Goal: Transaction & Acquisition: Purchase product/service

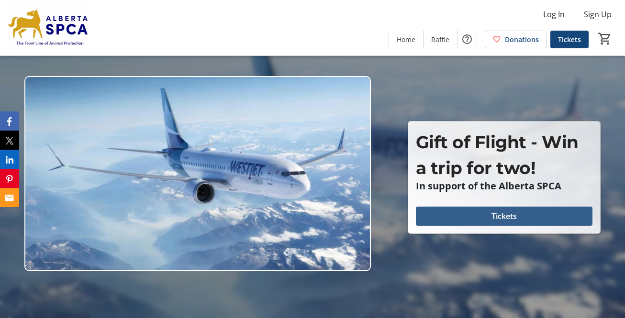
click at [510, 216] on span "Tickets" at bounding box center [503, 215] width 25 height 11
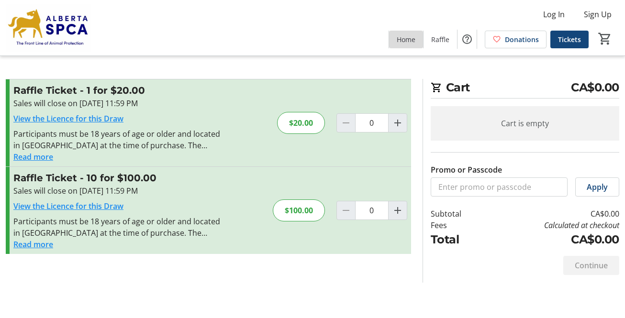
click at [410, 41] on span "Home" at bounding box center [406, 39] width 19 height 10
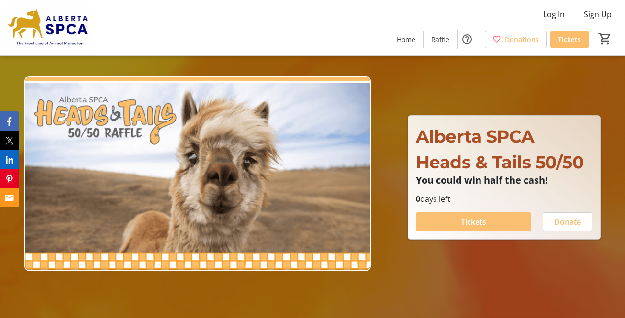
click at [477, 221] on span "Tickets" at bounding box center [473, 221] width 25 height 11
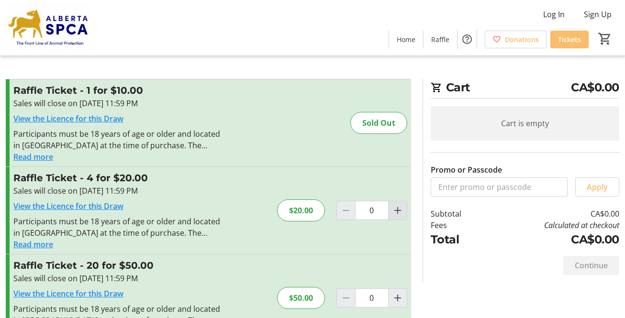
click at [399, 211] on mat-icon "Increment by one" at bounding box center [397, 210] width 11 height 11
type input "1"
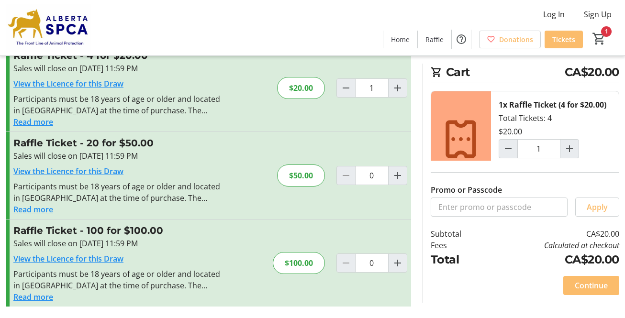
scroll to position [130, 0]
click at [590, 278] on span at bounding box center [591, 285] width 56 height 23
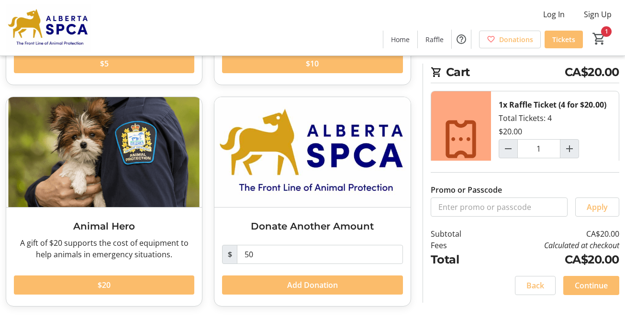
scroll to position [229, 0]
click at [598, 288] on span "Continue" at bounding box center [591, 285] width 33 height 11
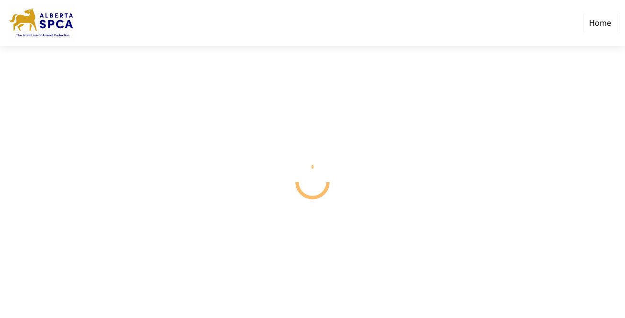
select select "CA"
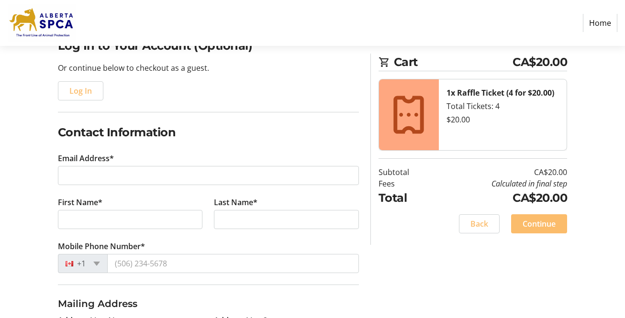
scroll to position [96, 0]
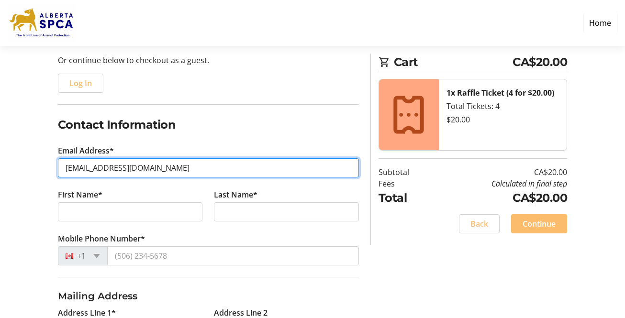
type input "galsix_9@telus.net"
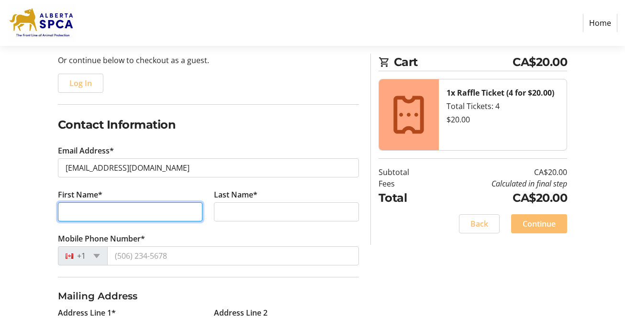
type input "e"
type input "wendy"
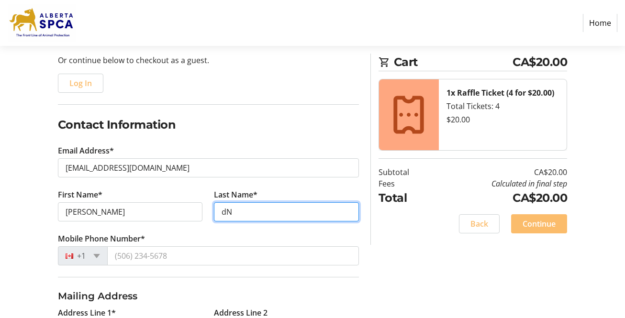
type input "d"
click at [283, 217] on input "Niemi" at bounding box center [286, 211] width 145 height 19
type input "Niemi"
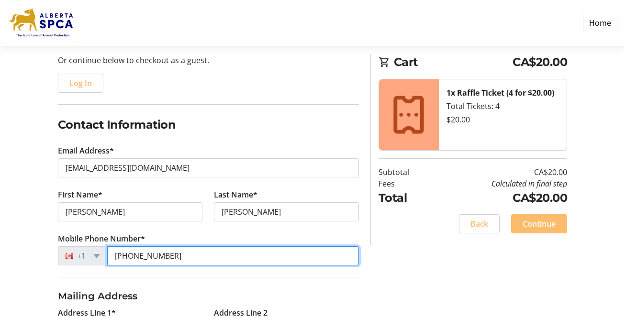
click at [229, 255] on input "(403) 523-9775" at bounding box center [233, 255] width 252 height 19
click at [278, 254] on input "(403) 523-9775" at bounding box center [233, 255] width 252 height 19
type input "(403) 523-9775"
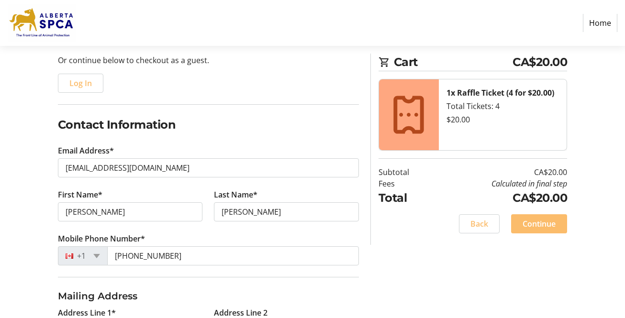
click at [397, 262] on div "Log In to Your Account (Optional) Or continue below to checkout as a guest. Log…" at bounding box center [312, 270] width 625 height 481
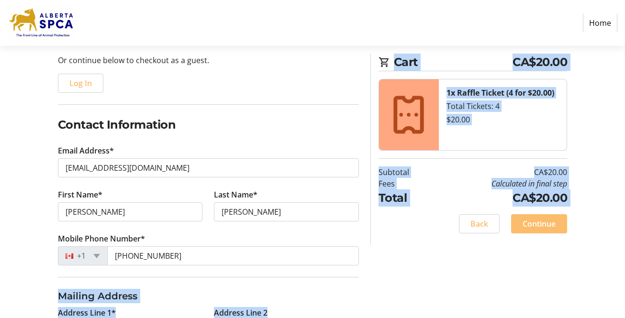
drag, startPoint x: 371, startPoint y: 240, endPoint x: 370, endPoint y: 277, distance: 36.8
click at [370, 277] on div "Log In to Your Account (Optional) Or continue below to checkout as a guest. Log…" at bounding box center [312, 270] width 625 height 481
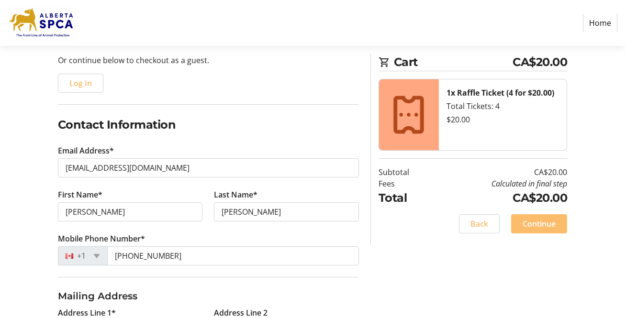
click at [370, 277] on div "Log In to Your Account (Optional) Or continue below to checkout as a guest. Log…" at bounding box center [312, 270] width 625 height 481
click at [371, 236] on tr-checkout-flow-side-bar-ui "Cart CA$20.00 1x Raffle Ticket (4 for $20.00) Total Tickets: 4 $20.00 Subtotal …" at bounding box center [468, 149] width 197 height 191
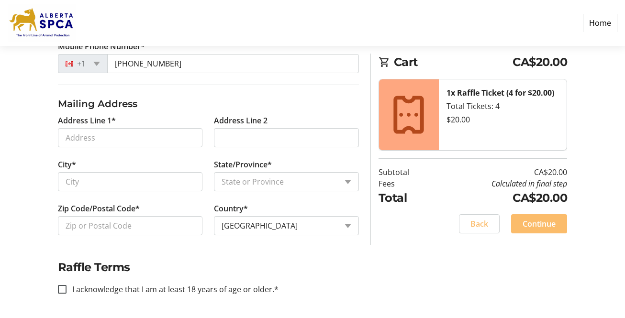
scroll to position [288, 0]
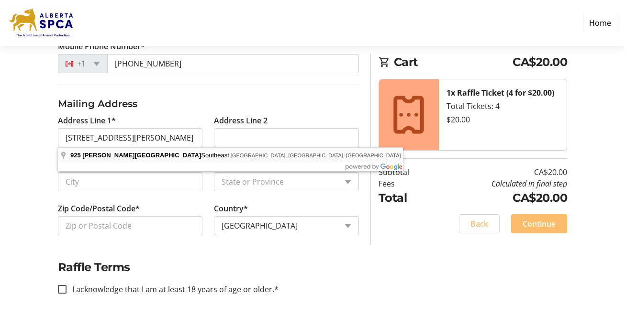
type input "925 McKenzie Towne Manor Southeast"
type input "Calgary"
select select "AB"
type input "T2Z 1C9"
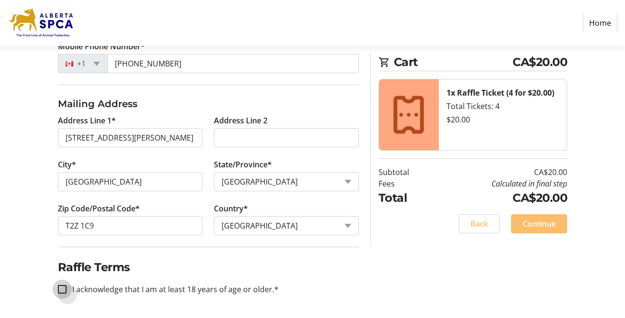
click at [65, 288] on input "I acknowledge that I am at least 18 years of age or older.*" at bounding box center [62, 289] width 9 height 9
checkbox input "true"
click at [547, 224] on span "Continue" at bounding box center [538, 223] width 33 height 11
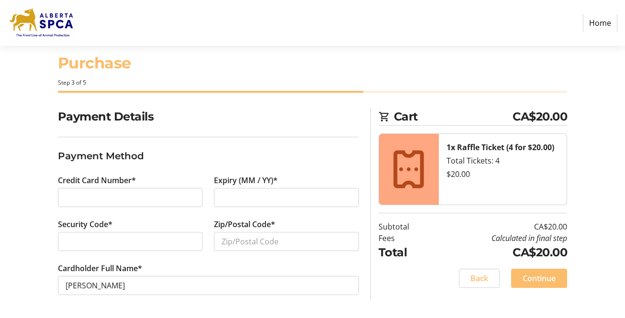
scroll to position [17, 0]
type input "T2Z1C9"
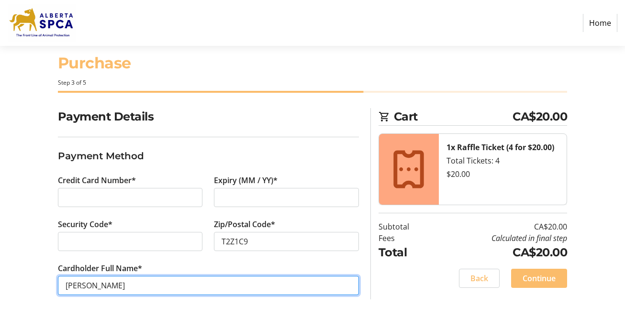
click at [253, 289] on input "wendy Niemi" at bounding box center [208, 285] width 301 height 19
click at [90, 287] on input "wendy Niemi" at bounding box center [208, 285] width 301 height 19
click at [189, 284] on input "wendy I Niemi" at bounding box center [208, 285] width 301 height 19
type input "wendy I Niemi"
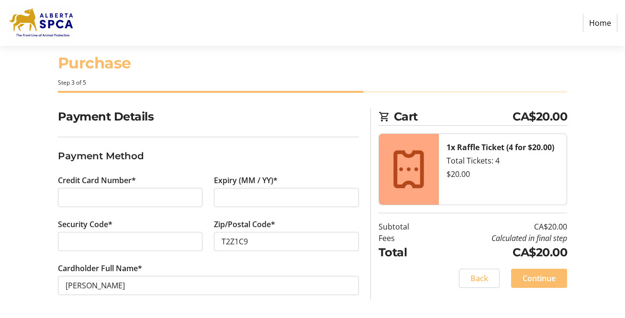
click at [395, 284] on div "Back Continue" at bounding box center [472, 278] width 188 height 19
click at [370, 285] on tr-checkout-flow-side-bar-ui "Cart CA$20.00 1x Raffle Ticket (4 for $20.00) Total Tickets: 4 $20.00 Subtotal …" at bounding box center [468, 203] width 197 height 191
click at [412, 286] on div "Back Continue" at bounding box center [472, 278] width 188 height 19
click at [547, 278] on span "Continue" at bounding box center [538, 278] width 33 height 11
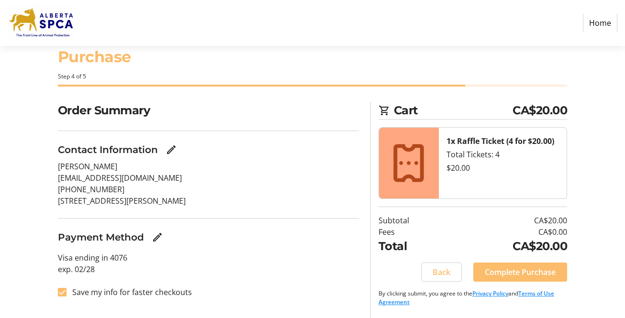
scroll to position [23, 0]
click at [60, 291] on input "Save my info for faster checkouts" at bounding box center [62, 292] width 9 height 9
checkbox input "false"
click at [328, 263] on p "Visa ending in 4076 exp. 02/28" at bounding box center [208, 263] width 301 height 23
click at [542, 271] on span "Complete Purchase" at bounding box center [520, 271] width 71 height 11
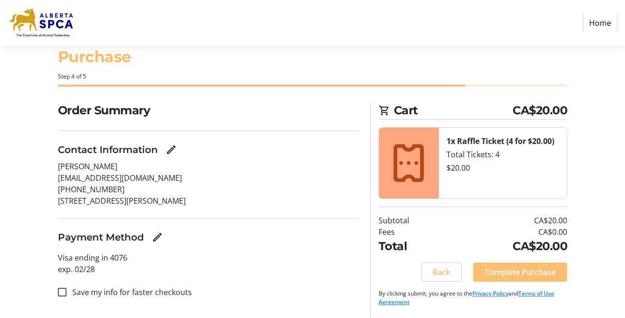
scroll to position [0, 0]
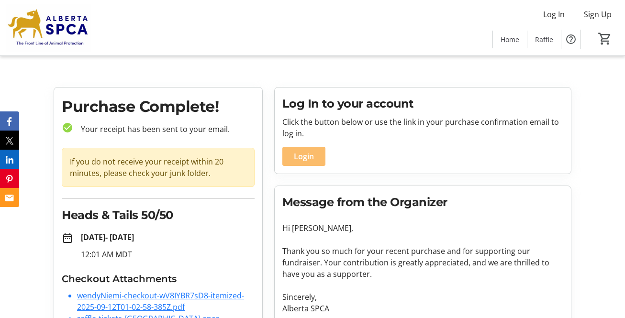
click at [334, 33] on div "Log In Sign Up Home Raffle 0" at bounding box center [312, 27] width 625 height 55
click at [160, 13] on div "Log In Sign Up Home Raffle 0" at bounding box center [312, 27] width 625 height 55
click at [605, 100] on tr-checkout-order-details-ui "Purchase Complete! check_circle Your receipt has been sent to your email. If yo…" at bounding box center [312, 223] width 625 height 272
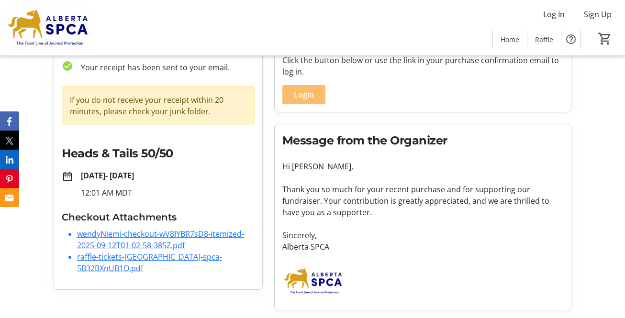
scroll to position [62, 0]
click at [108, 234] on link "wendyNiemi-checkout-wV8IYBR7sD8-itemized-2025-09-12T01-02-58-385Z.pdf" at bounding box center [160, 240] width 167 height 22
click at [127, 22] on div "Log In Sign Up Home Raffle 0" at bounding box center [312, 27] width 625 height 55
click at [600, 97] on tr-checkout-order-details-ui "Purchase Complete! check_circle Your receipt has been sent to your email. If yo…" at bounding box center [312, 171] width 625 height 293
click at [570, 234] on div "Message from the Organizer Hi wendy, Thank you so much for your recent purchase…" at bounding box center [423, 217] width 296 height 186
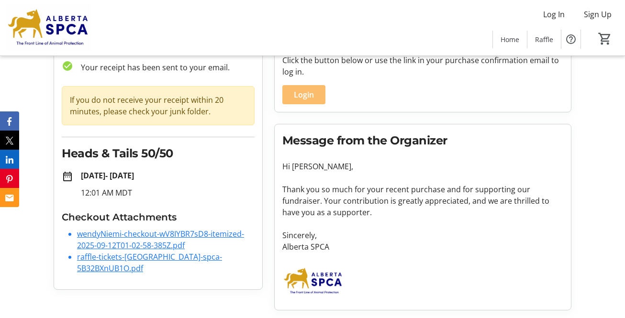
click at [167, 27] on div "Log In Sign Up Home Raffle 0" at bounding box center [312, 27] width 625 height 55
click at [175, 25] on div "Log In Sign Up Home Raffle 0" at bounding box center [312, 27] width 625 height 55
click at [106, 257] on link "raffle-tickets-alberta-spca-5B32BXnUB1O.pdf" at bounding box center [149, 263] width 145 height 22
